Goal: Find contact information: Obtain details needed to contact an individual or organization

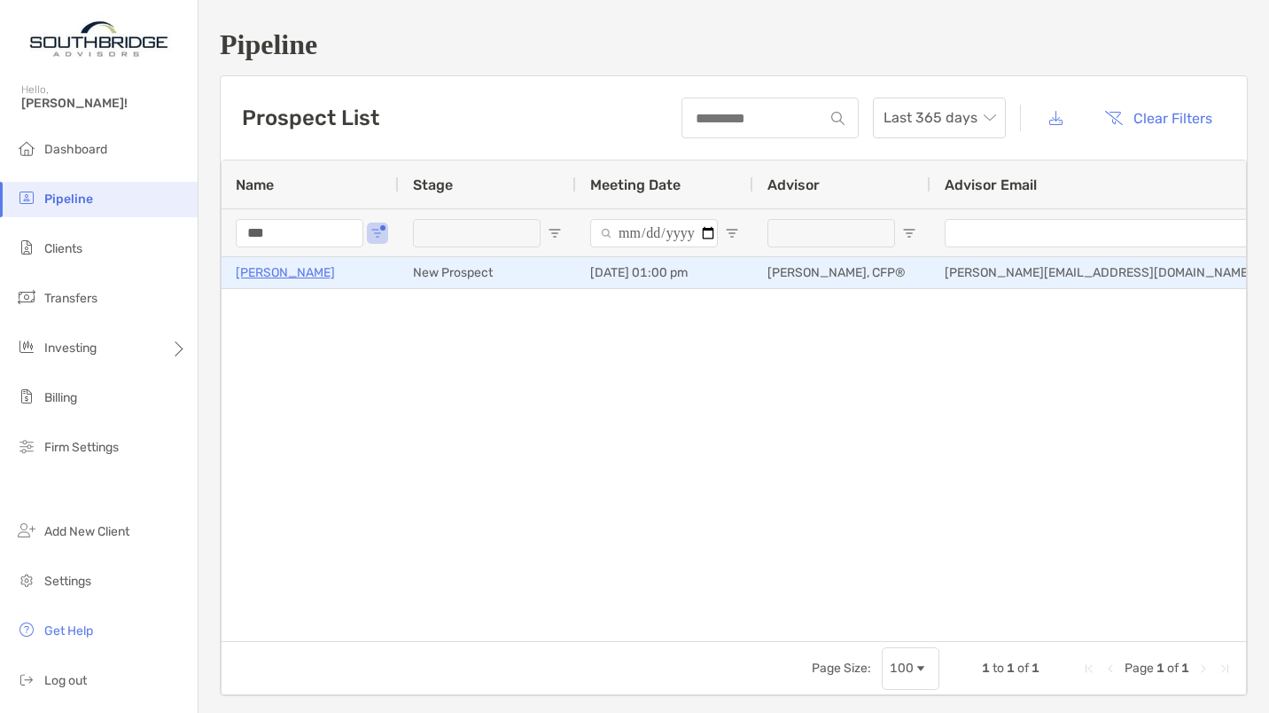
click at [291, 271] on p "[PERSON_NAME]" at bounding box center [285, 272] width 99 height 22
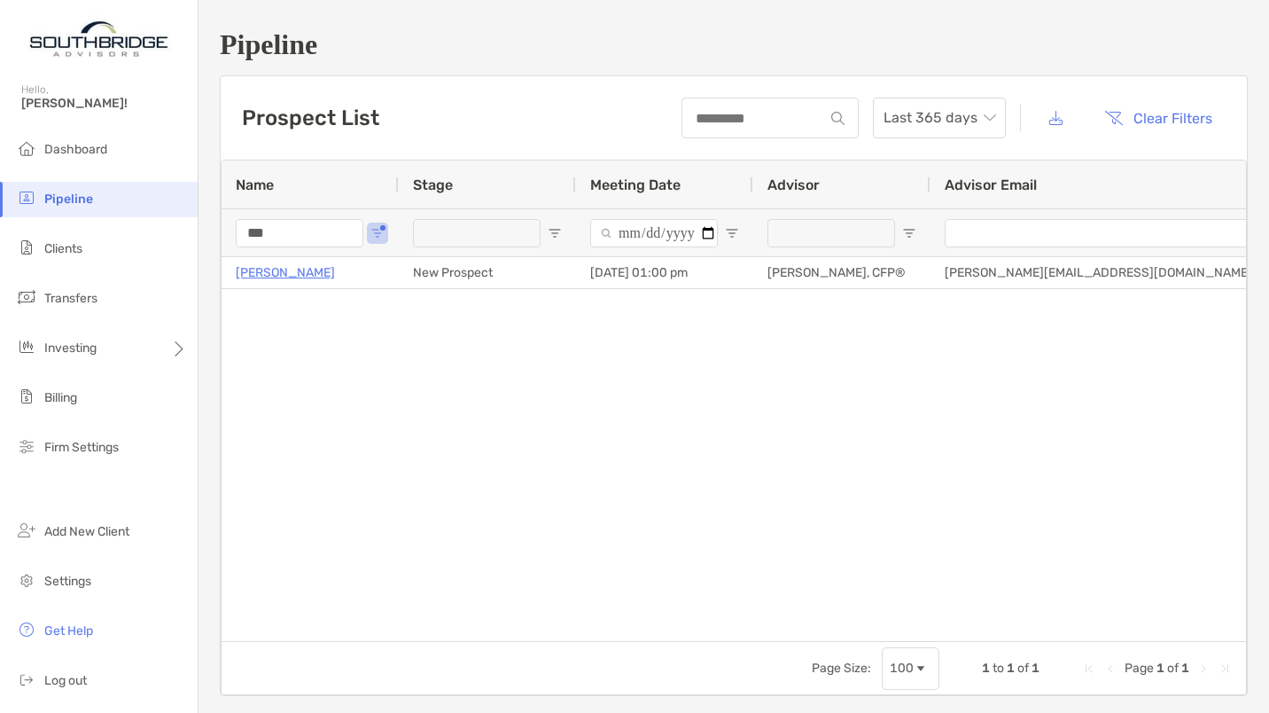
click at [300, 236] on input "***" at bounding box center [300, 233] width 128 height 28
type input "*"
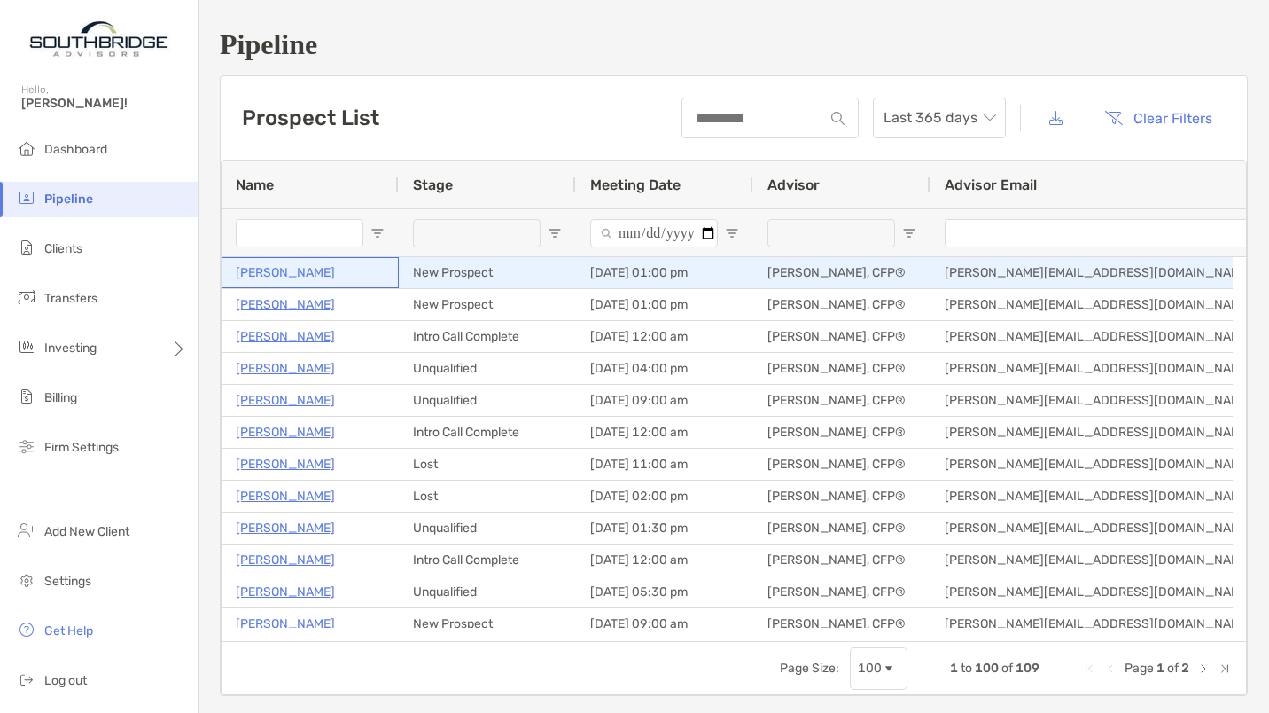
click at [272, 276] on p "[PERSON_NAME]" at bounding box center [285, 272] width 99 height 22
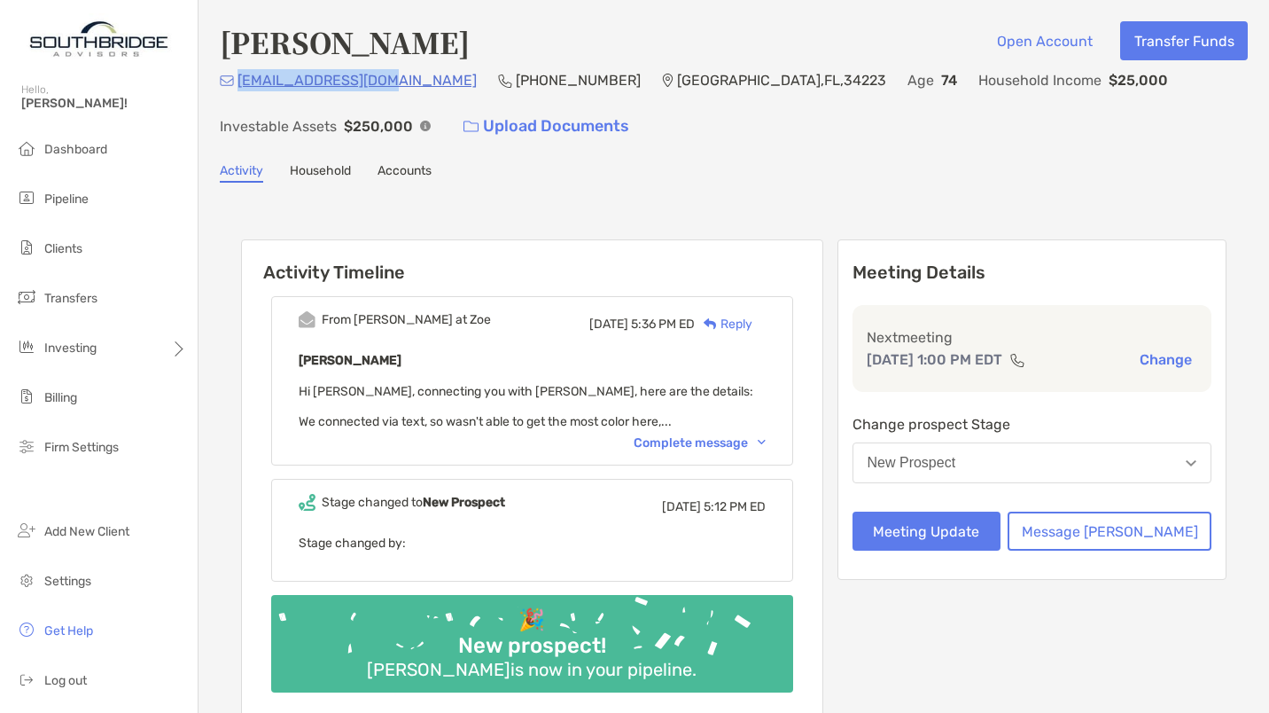
drag, startPoint x: 398, startPoint y: 77, endPoint x: 240, endPoint y: 75, distance: 157.8
click at [240, 75] on div "bobbyorr2@yahoo.com (727) 599-5512 Englewood , FL , 34223 Age 74 Household Inco…" at bounding box center [734, 107] width 1028 height 76
copy p "bobbyorr2@yahoo.com"
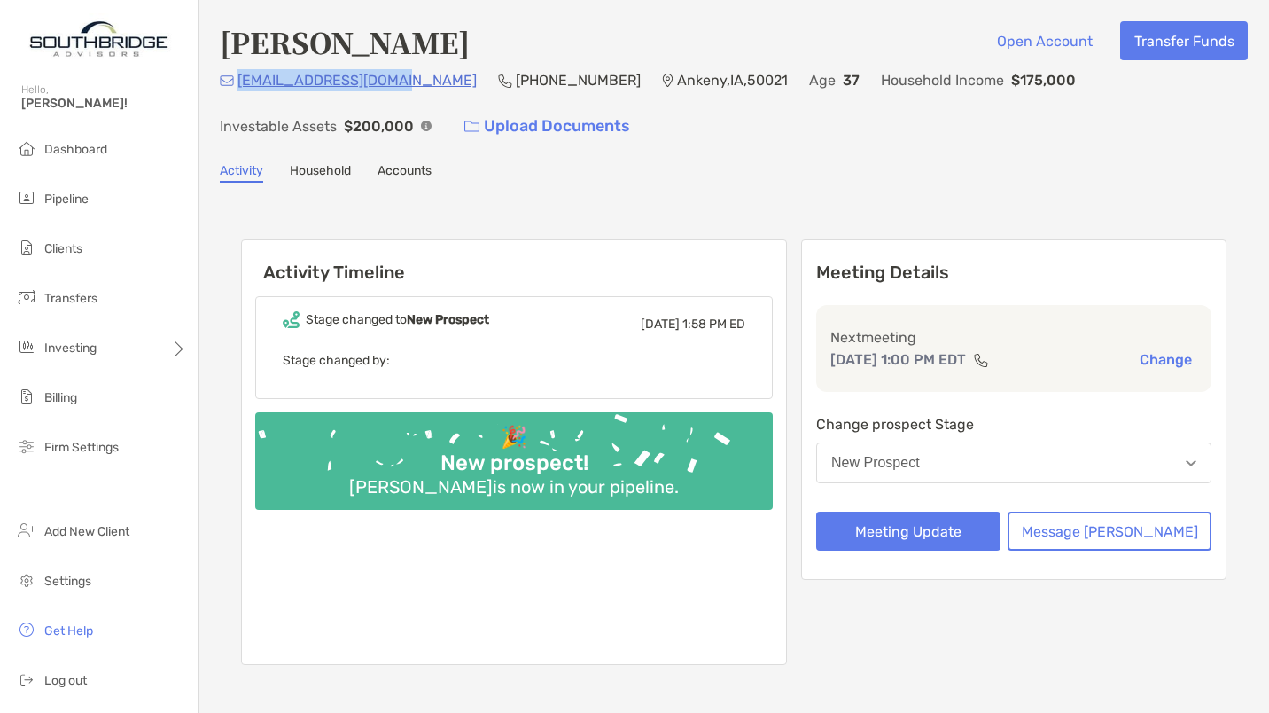
drag, startPoint x: 401, startPoint y: 84, endPoint x: 239, endPoint y: 81, distance: 161.3
click at [239, 81] on div "[EMAIL_ADDRESS][DOMAIN_NAME] [PHONE_NUMBER] Ankeny , [GEOGRAPHIC_DATA] , 50021 …" at bounding box center [734, 107] width 1028 height 76
copy p "[EMAIL_ADDRESS][DOMAIN_NAME]"
